Goal: Navigation & Orientation: Find specific page/section

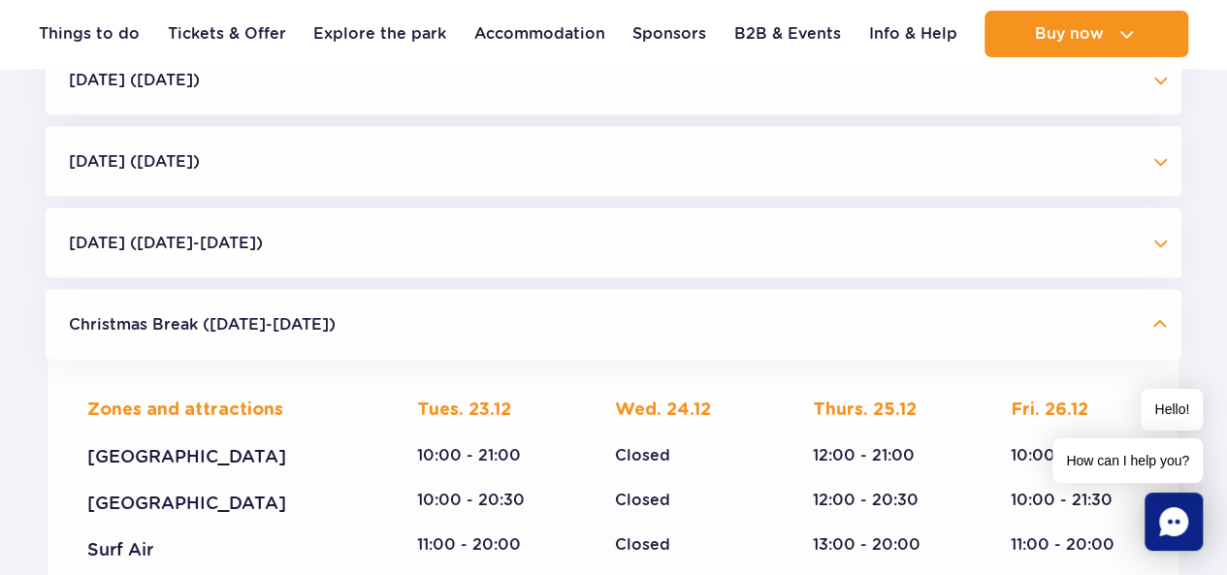
scroll to position [2146, 0]
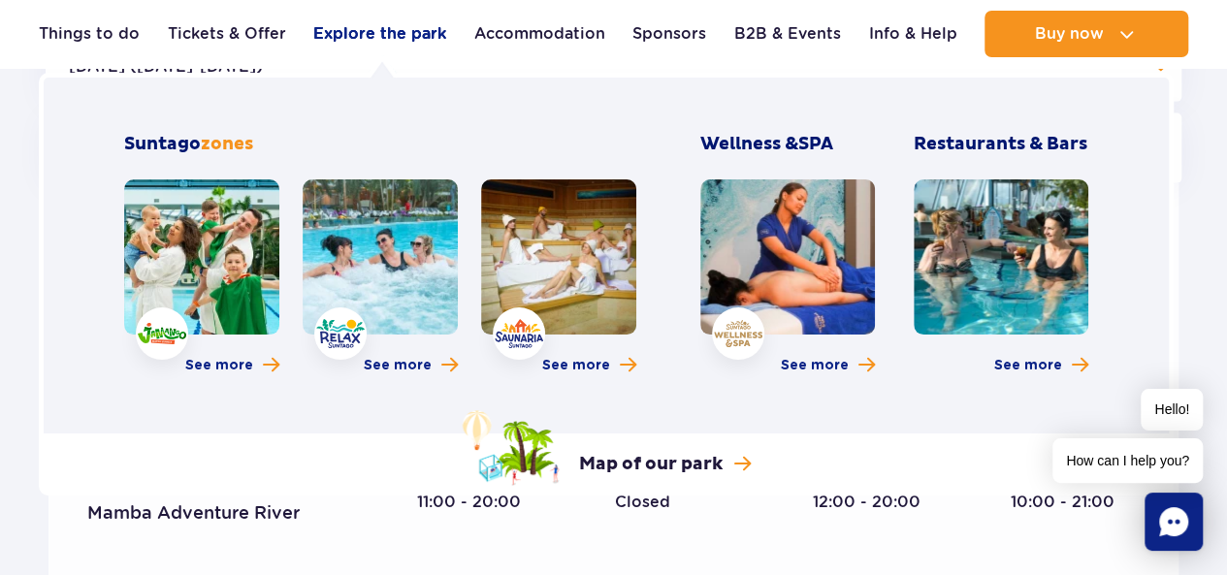
click at [400, 28] on link "Explore the park" at bounding box center [379, 34] width 133 height 47
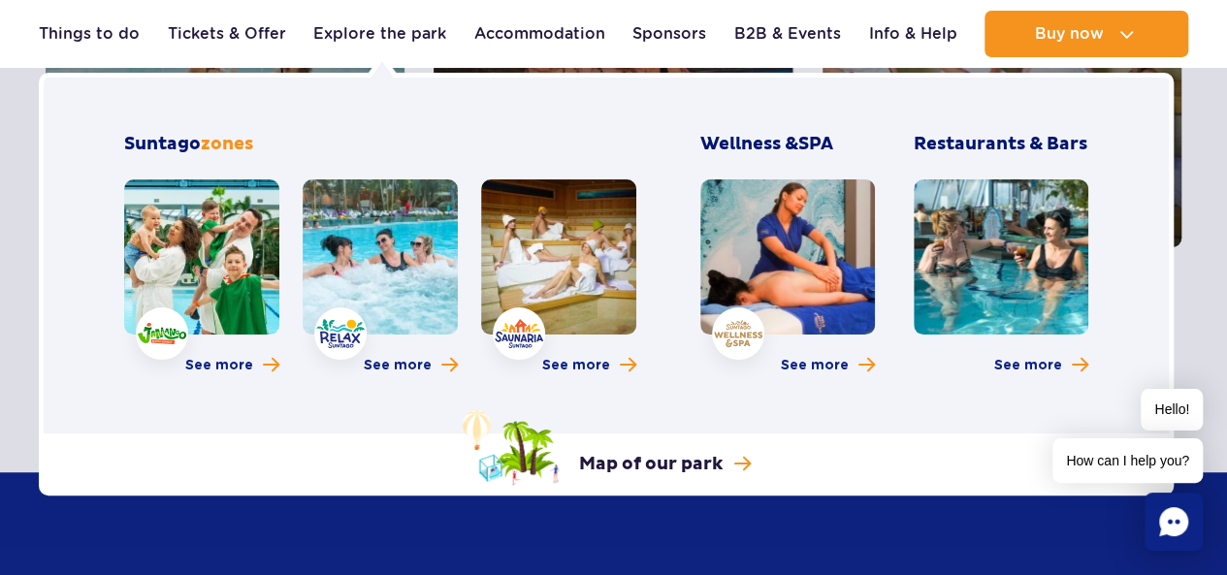
scroll to position [485, 0]
click at [659, 476] on link "Map of our park" at bounding box center [607, 448] width 288 height 76
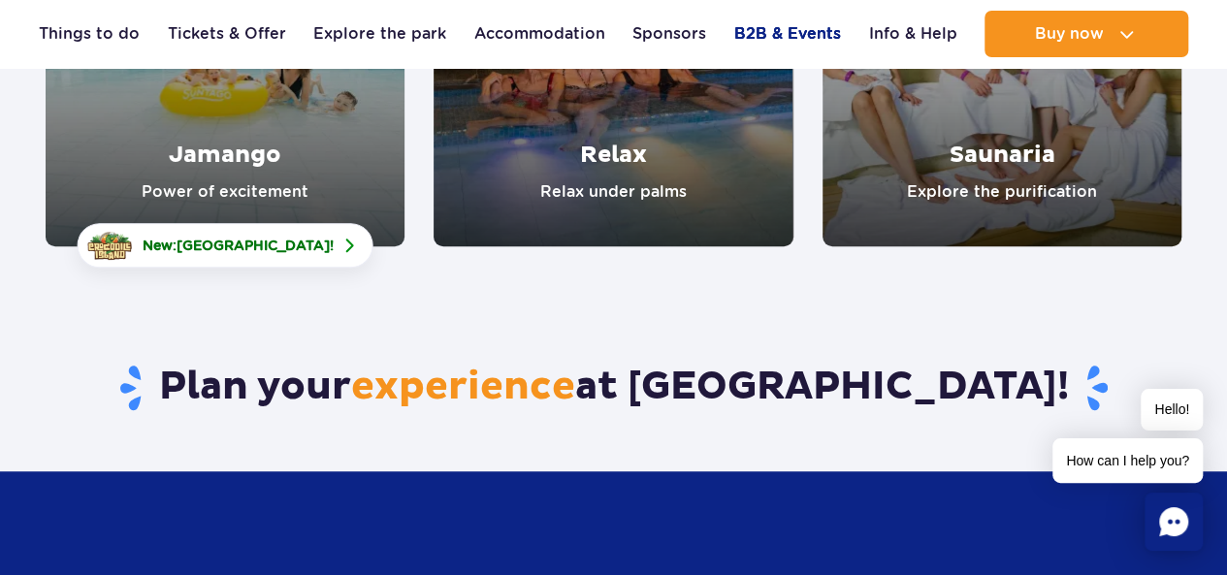
click at [774, 34] on link "B2B & Events" at bounding box center [787, 34] width 107 height 47
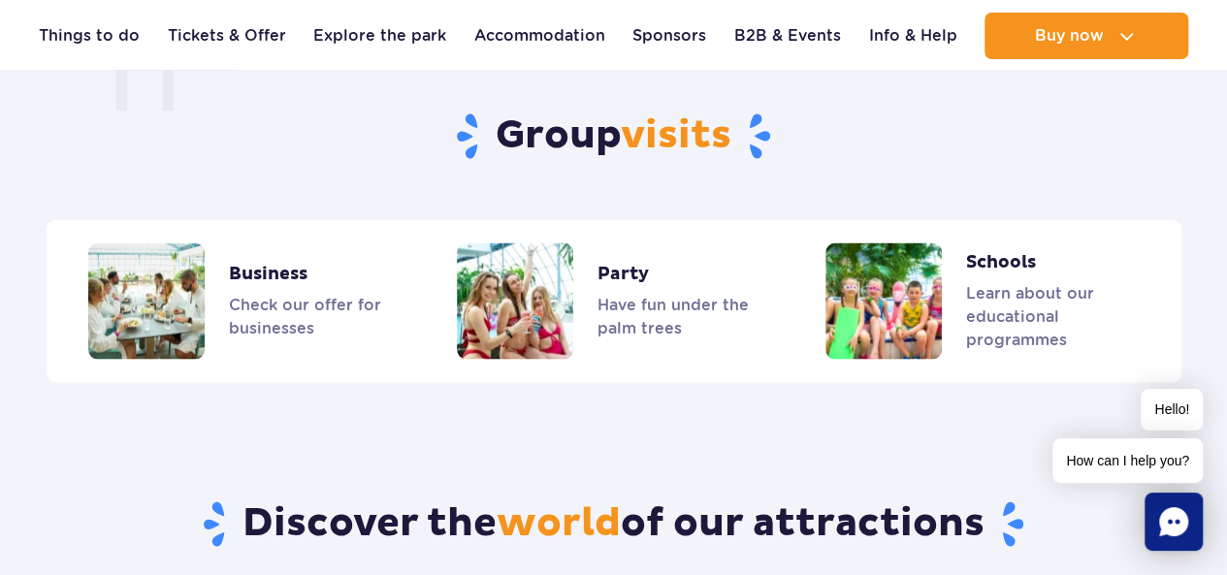
scroll to position [1711, 0]
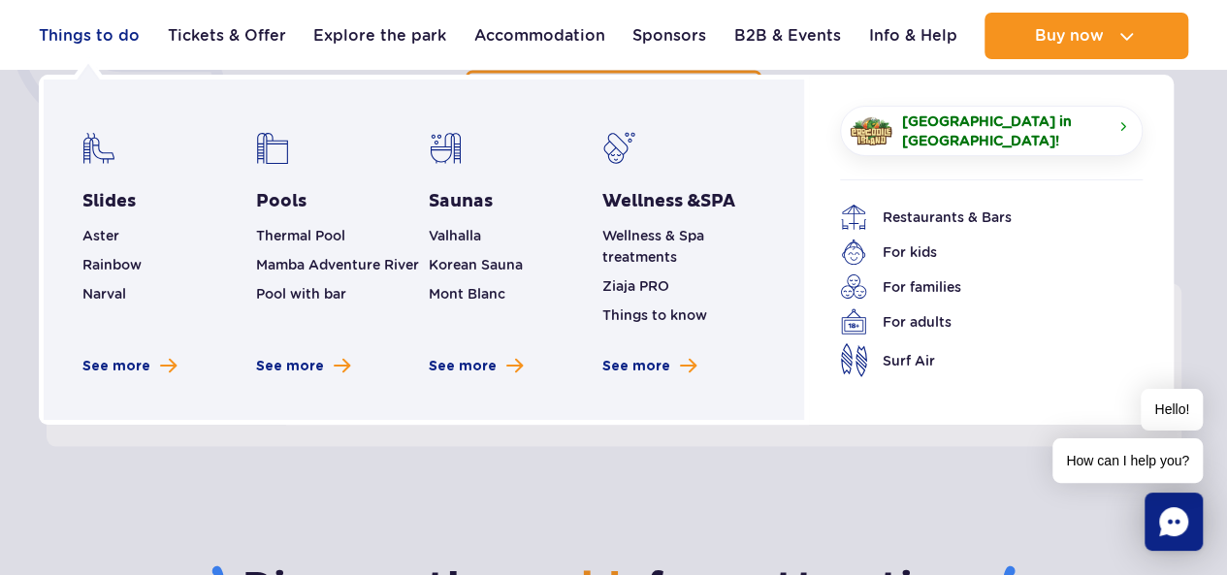
click at [112, 35] on link "Things to do" at bounding box center [89, 36] width 101 height 47
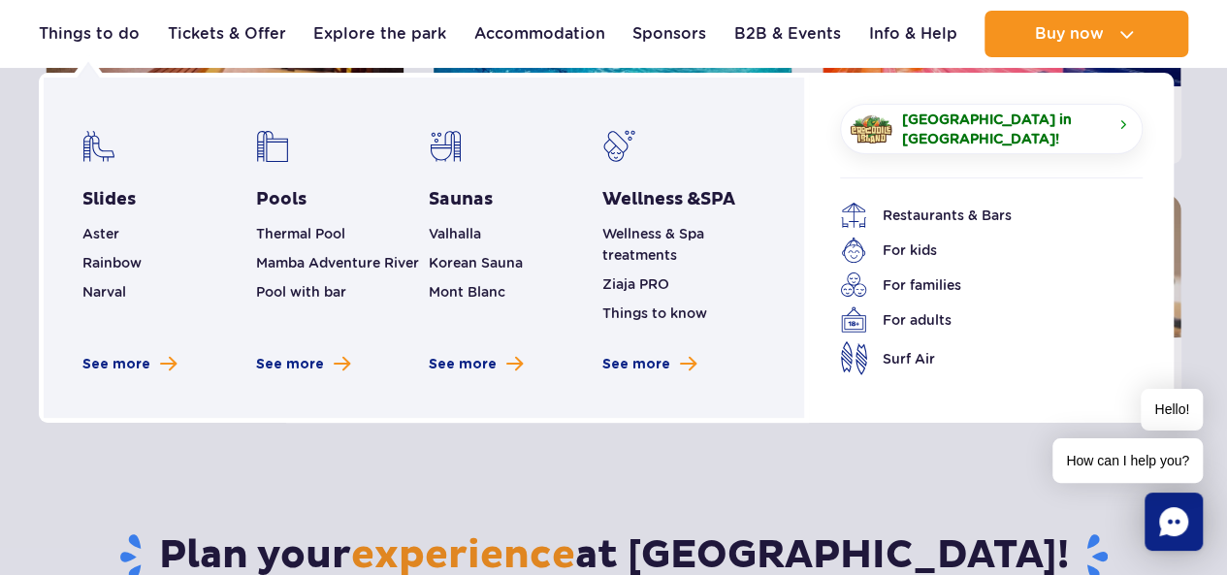
scroll to position [388, 0]
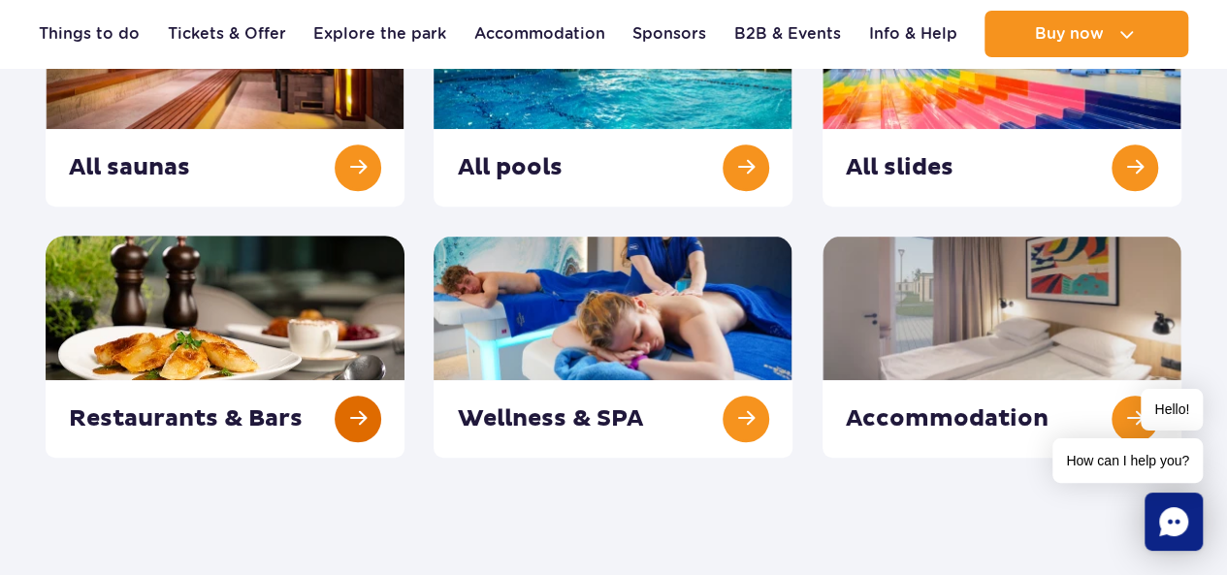
click at [177, 415] on link at bounding box center [225, 347] width 359 height 222
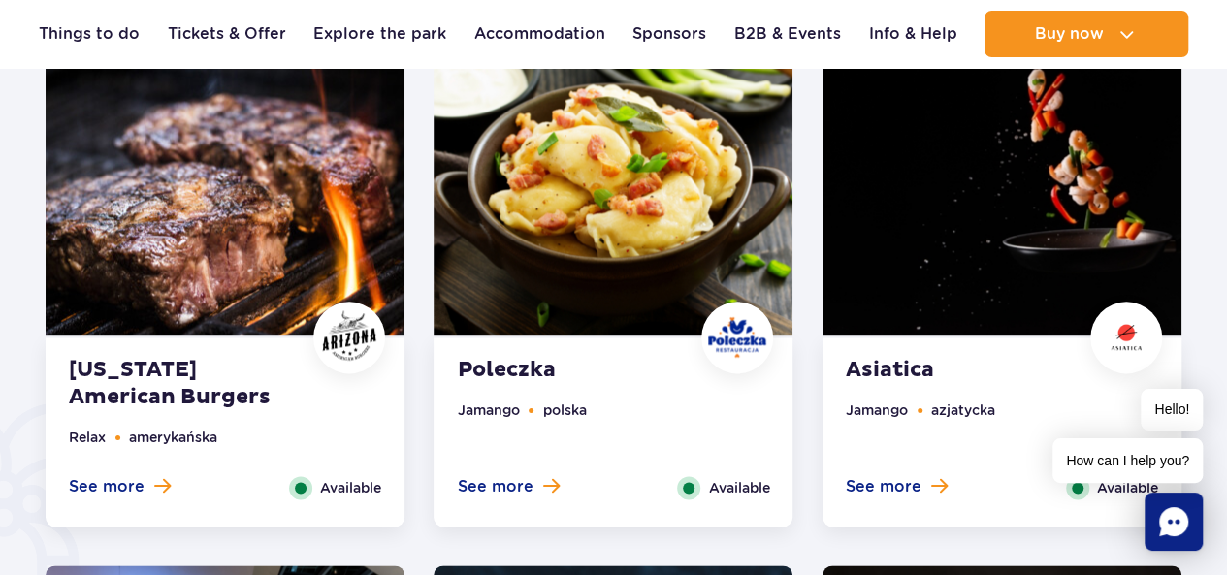
scroll to position [1067, 0]
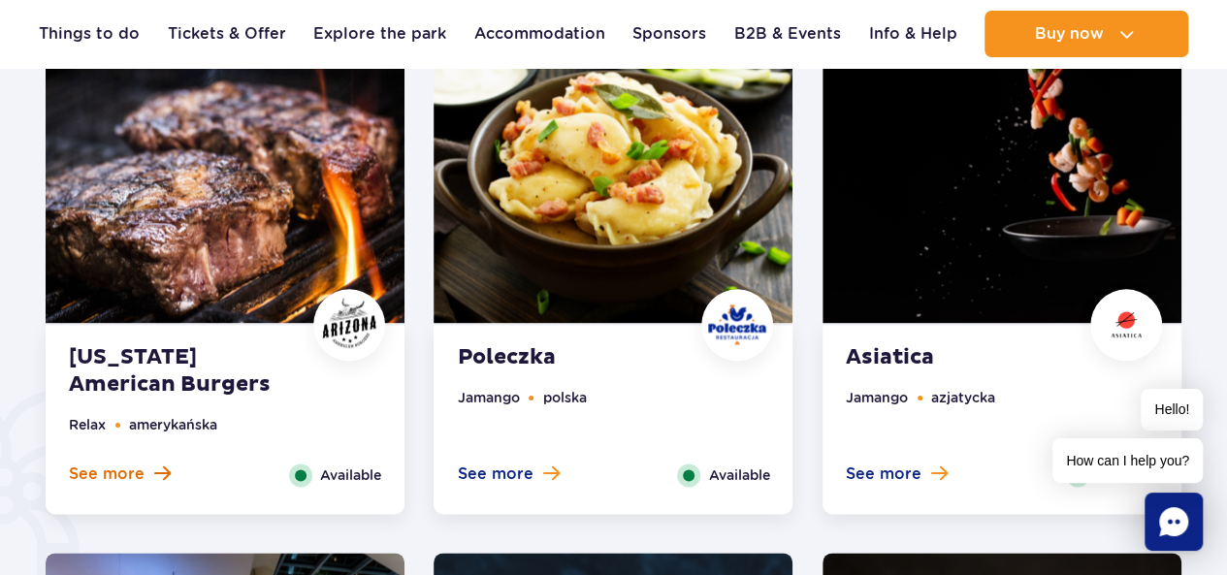
click at [114, 476] on span "See more" at bounding box center [107, 474] width 76 height 21
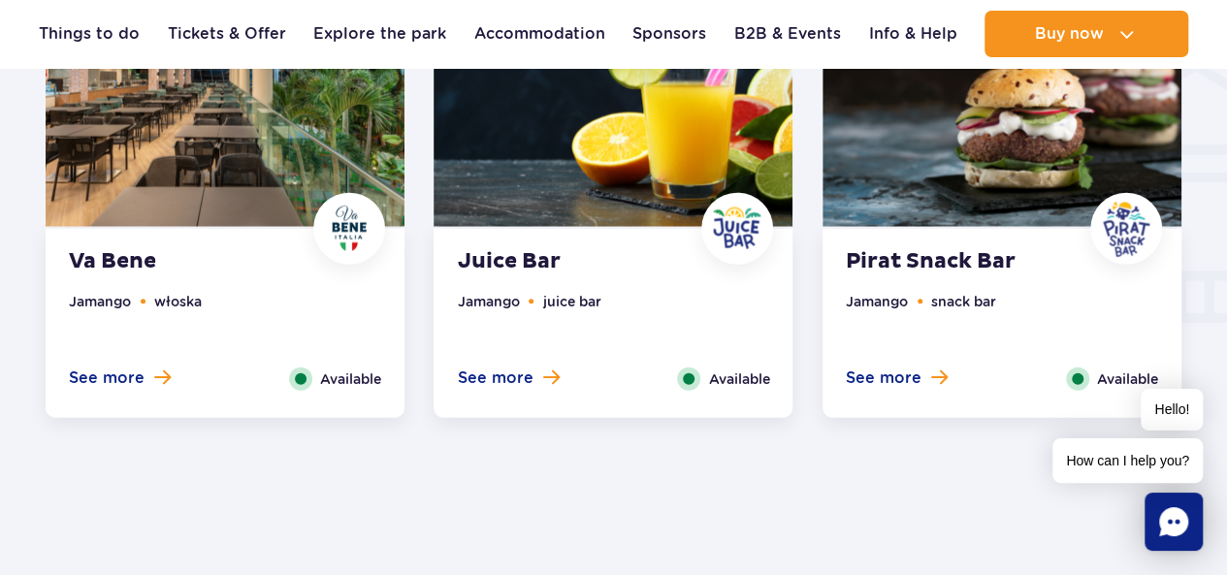
scroll to position [2574, 0]
